Goal: Task Accomplishment & Management: Use online tool/utility

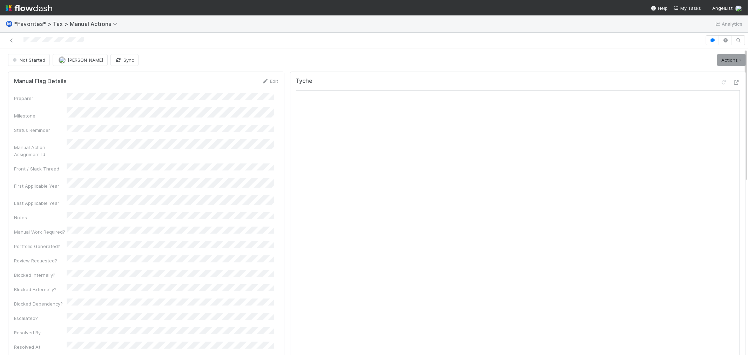
click at [291, 47] on div at bounding box center [374, 41] width 748 height 16
drag, startPoint x: 20, startPoint y: 39, endPoint x: 114, endPoint y: 39, distance: 94.0
click at [114, 39] on div at bounding box center [352, 40] width 699 height 10
click at [11, 40] on icon at bounding box center [11, 40] width 7 height 5
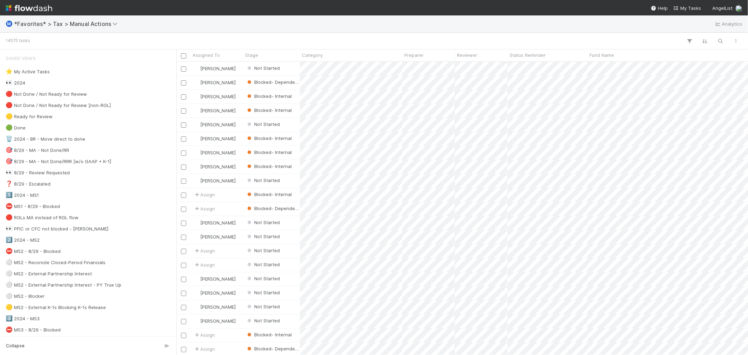
scroll to position [287, 566]
click at [719, 42] on icon "button" at bounding box center [720, 41] width 7 height 6
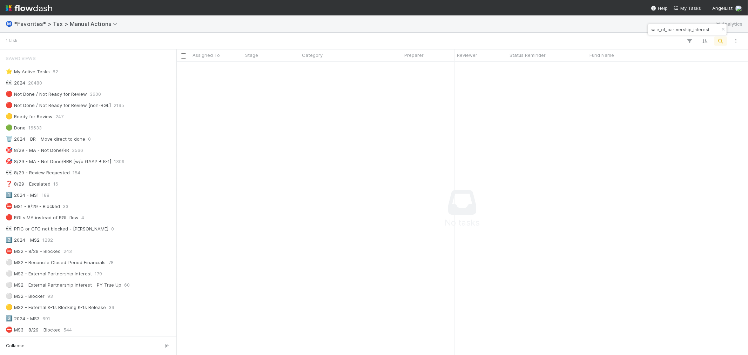
scroll to position [281, 560]
paste input "Fund II, a series of K50 Funds, LP"
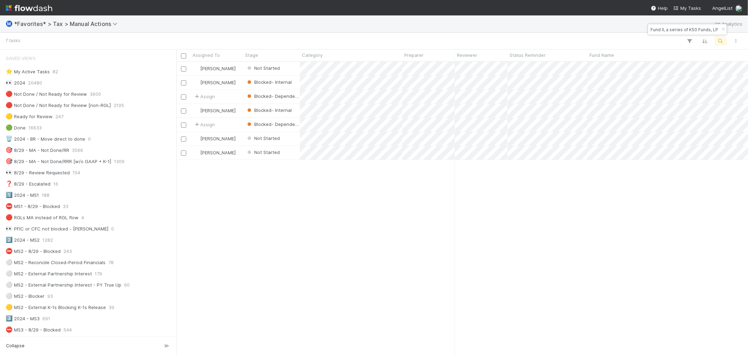
scroll to position [287, 566]
type input "Fund II, a series of K50 Funds, LP"
click at [354, 207] on div "[PERSON_NAME] Not Started [DATE] 10:09:33 AM [DATE] 5:08:00 PM 0 [PERSON_NAME] …" at bounding box center [461, 208] width 571 height 293
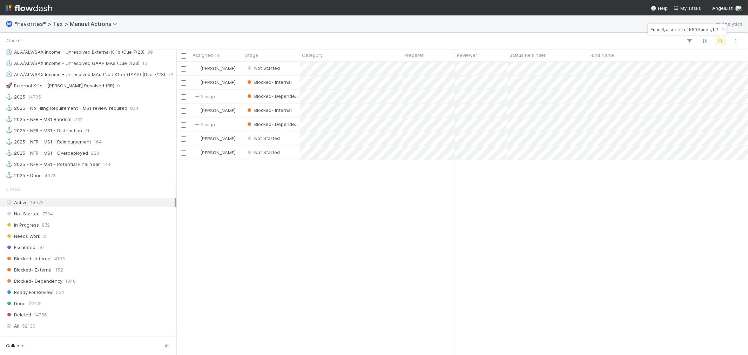
scroll to position [584, 0]
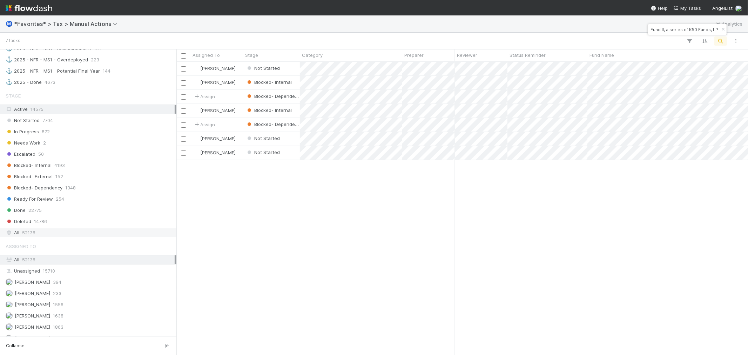
click at [109, 237] on div "All 52136" at bounding box center [90, 232] width 169 height 9
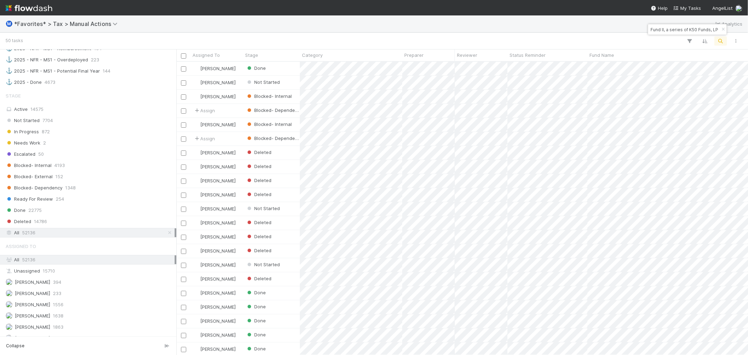
scroll to position [287, 566]
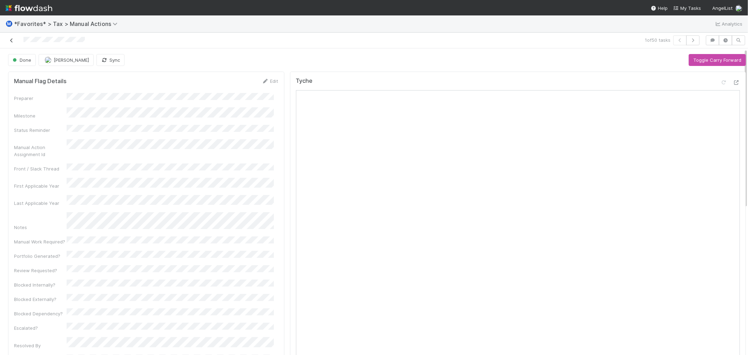
click at [13, 42] on icon at bounding box center [11, 40] width 7 height 5
click at [11, 40] on icon at bounding box center [11, 40] width 7 height 5
